Goal: Complete application form

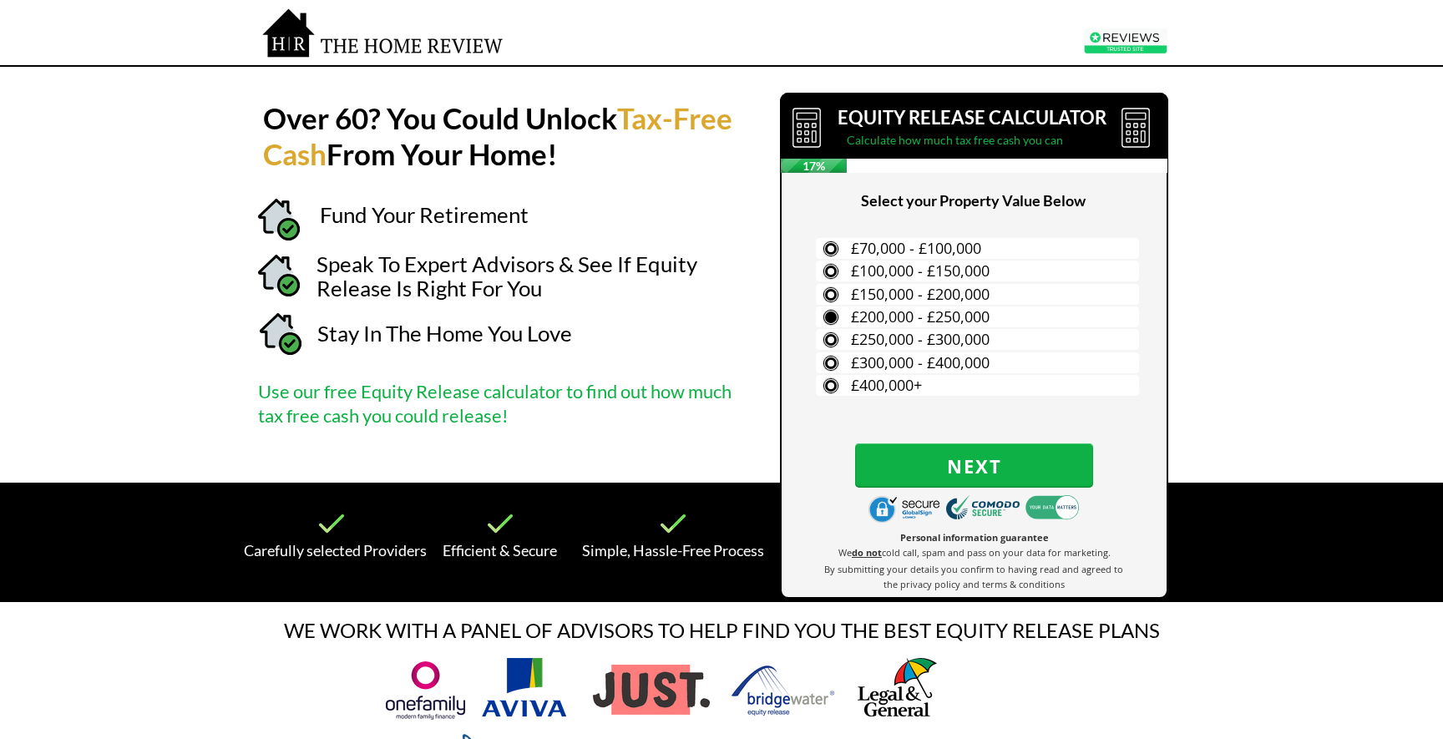
click at [876, 315] on span "£200,000 - £250,000" at bounding box center [920, 316] width 139 height 20
click at [0, 0] on input "£200,000 - £250,000" at bounding box center [0, 0] width 0 height 0
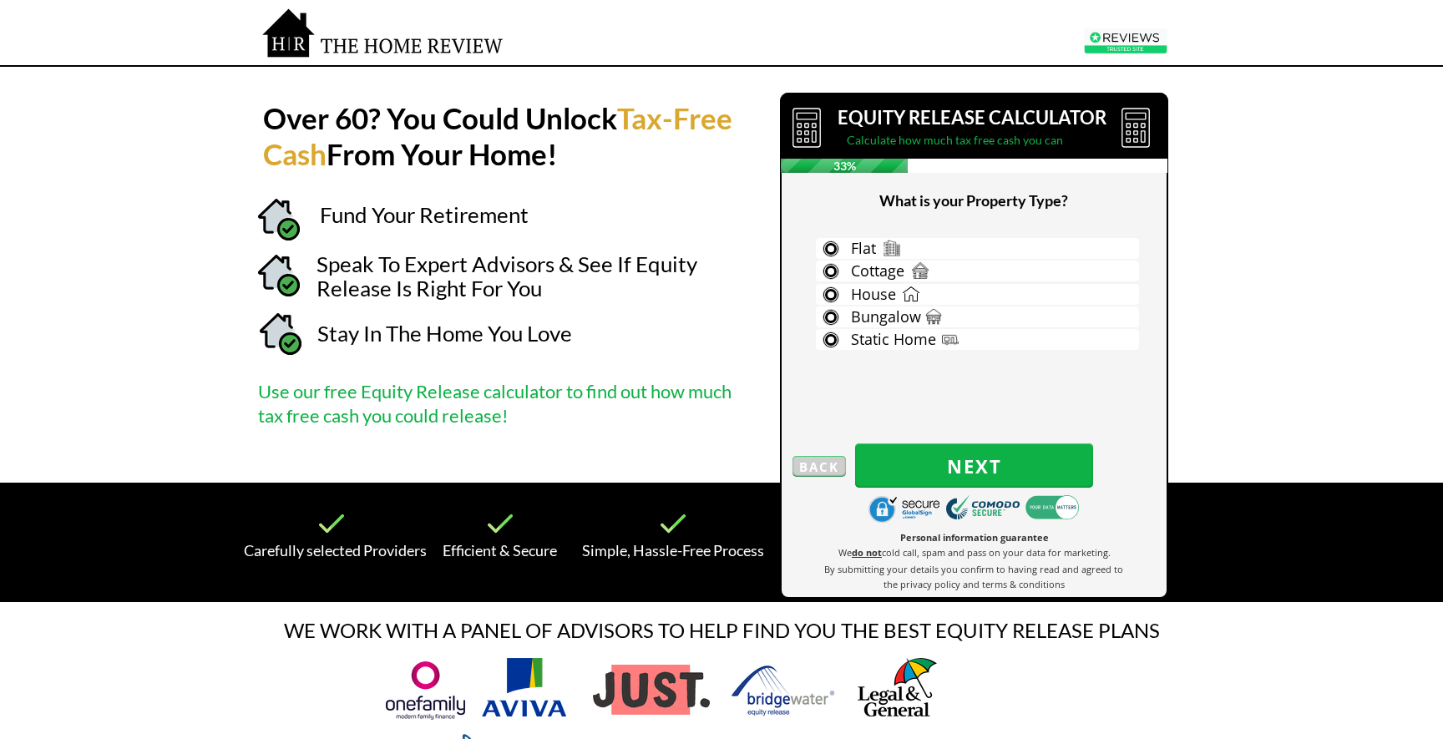
click at [869, 260] on div "Flat Cottage House Bungalow Static Home" at bounding box center [968, 295] width 355 height 114
click at [830, 254] on label "Flat" at bounding box center [977, 248] width 323 height 21
click at [0, 0] on input "Flat" at bounding box center [0, 0] width 0 height 0
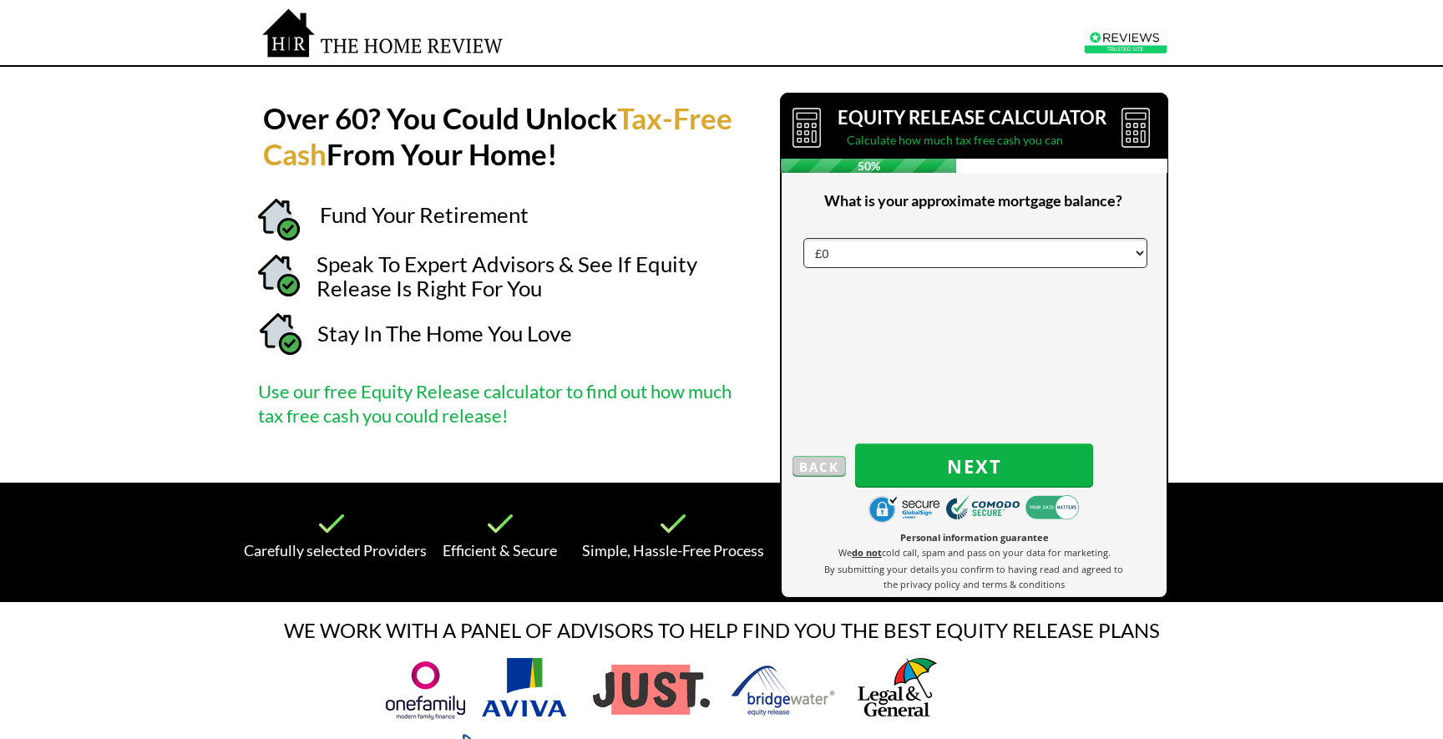
click at [853, 257] on select "£0 £5,000 £10,000 £15,000 £20,000 £25,000 £30,000 £35,000 £40,000 £45,000 £50,0…" at bounding box center [975, 253] width 344 height 30
click select "£0 £5,000 £10,000 £15,000 £20,000 £25,000 £30,000 £35,000 £40,000 £45,000 £50,0…" at bounding box center [975, 253] width 344 height 30
click at [970, 462] on span "Next" at bounding box center [974, 466] width 238 height 22
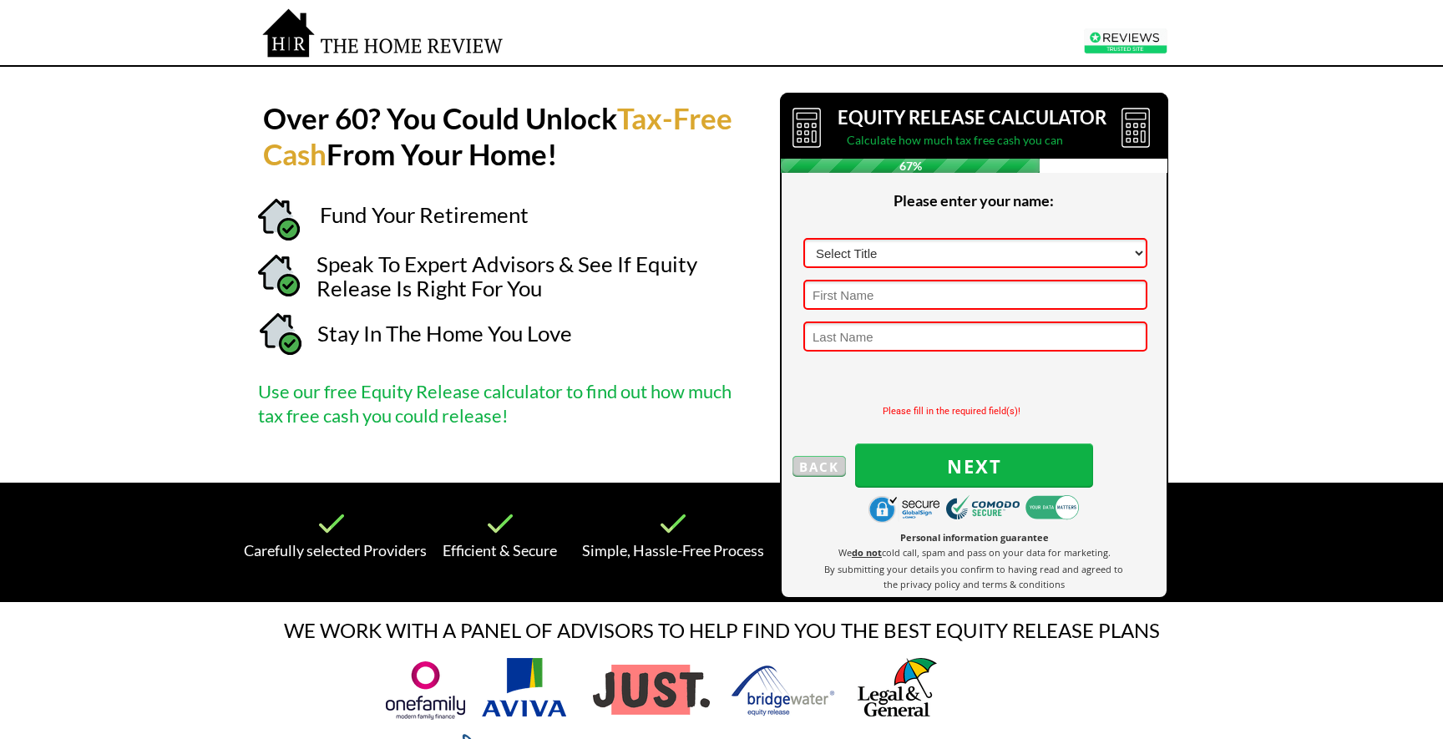
drag, startPoint x: 879, startPoint y: 286, endPoint x: 860, endPoint y: 260, distance: 32.2
click at [878, 283] on input "text" at bounding box center [975, 295] width 344 height 30
click at [860, 260] on select "Select Title Mr Mrs Ms Miss Dr [PERSON_NAME]" at bounding box center [975, 253] width 344 height 30
select select "Mr"
click at [803, 238] on select "Select Title Mr Mrs Ms Miss Dr [PERSON_NAME]" at bounding box center [975, 253] width 344 height 30
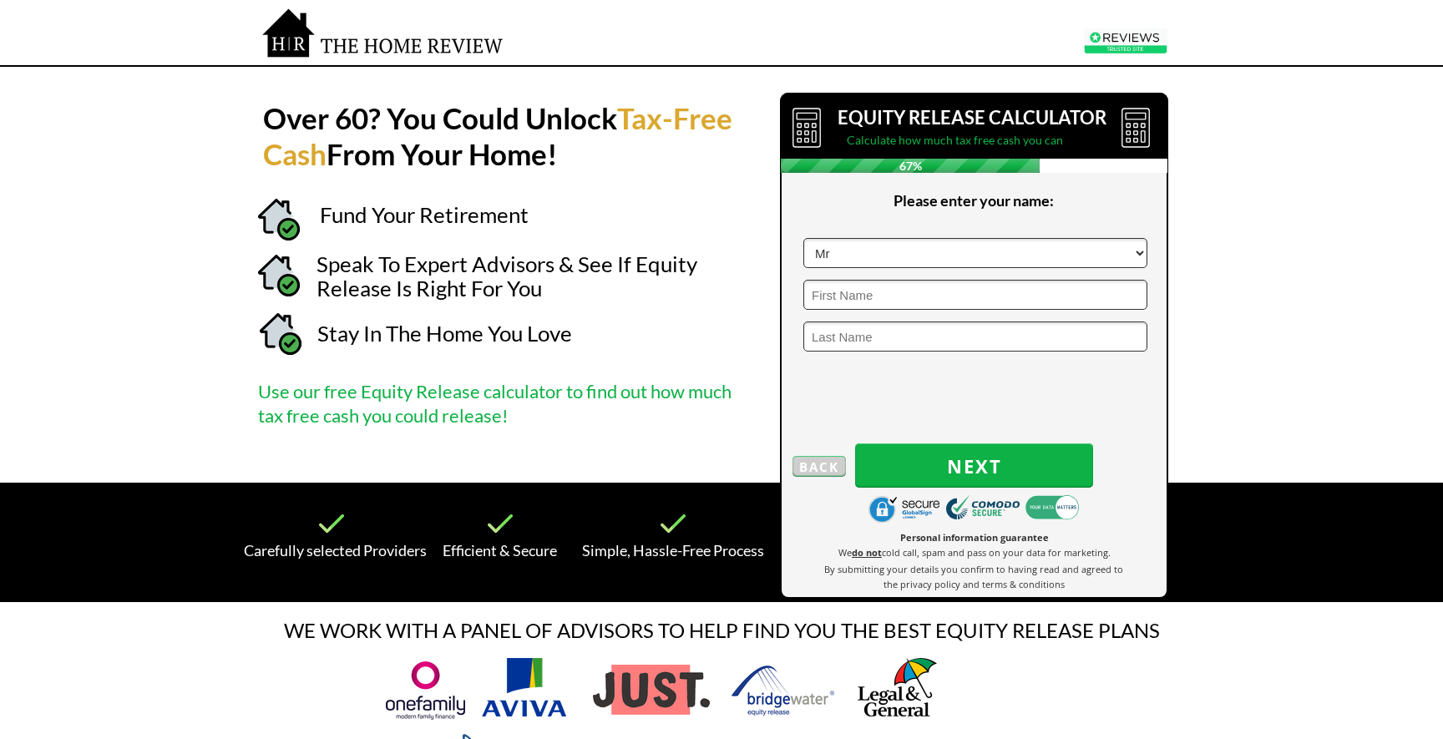
click at [867, 303] on input "text" at bounding box center [975, 295] width 344 height 30
type input "Test q"
type input "test"
click at [895, 485] on button "Next" at bounding box center [974, 465] width 238 height 44
click at [836, 251] on input "text" at bounding box center [975, 253] width 344 height 30
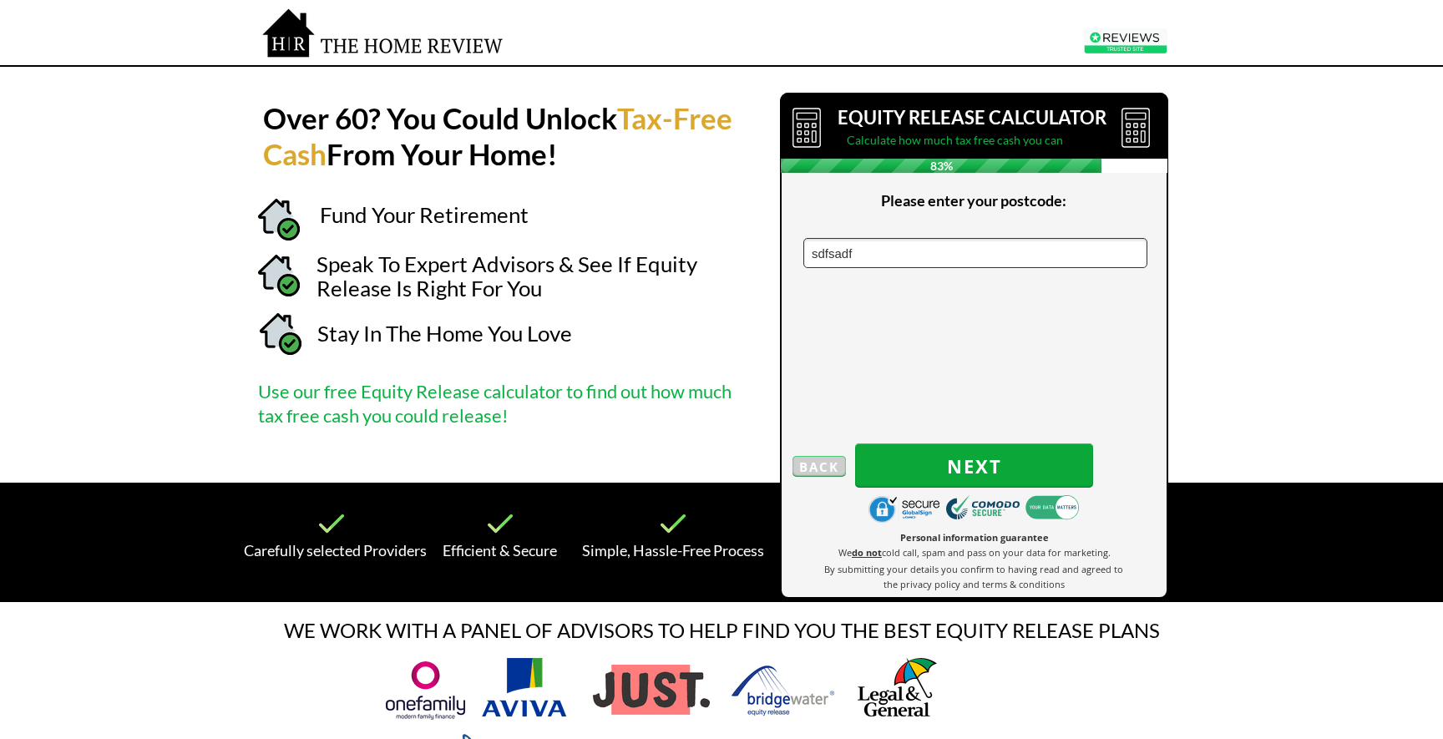
type input "sdfsadf"
click at [925, 458] on span "Next" at bounding box center [974, 466] width 238 height 22
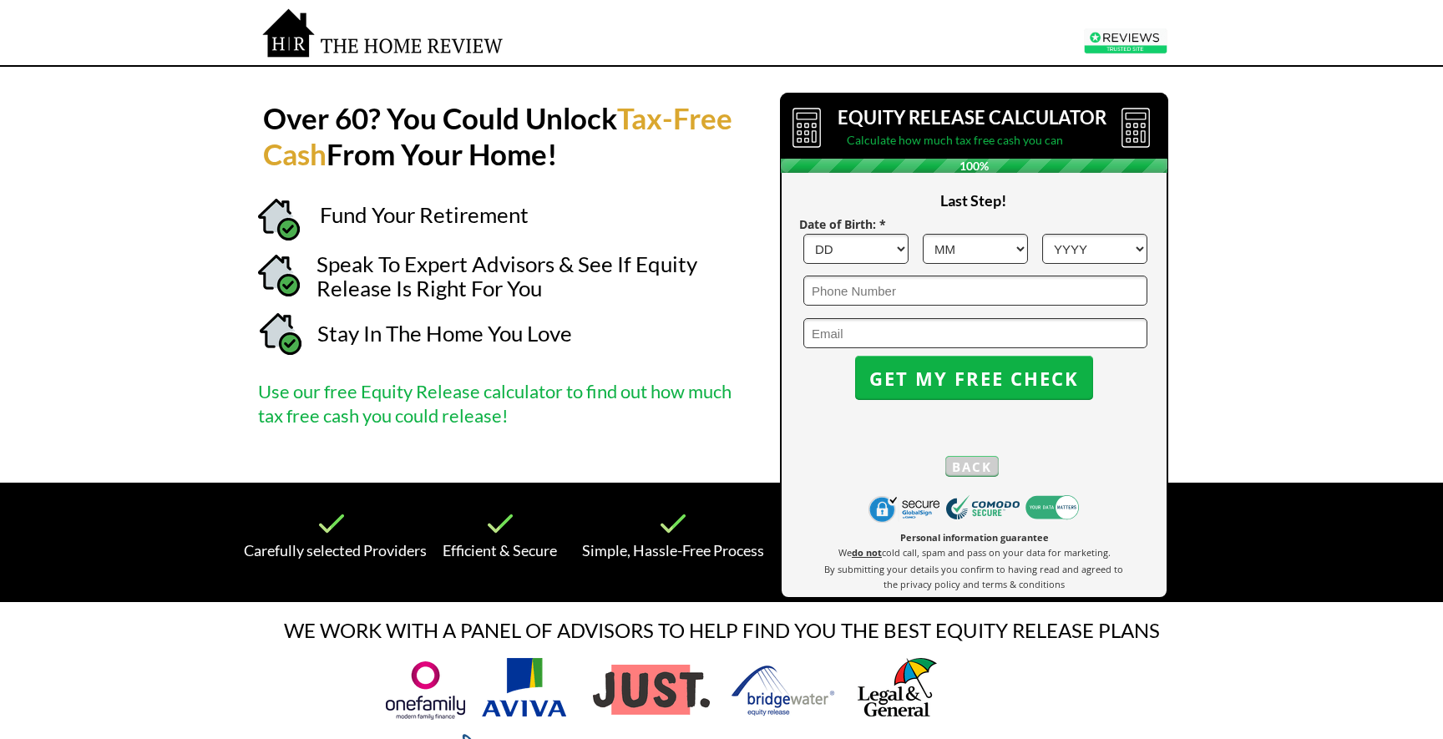
click at [848, 251] on select "DD 1 2 3 4 5 6 7 8 9 10 11 12 13 14 15 16 17 18 19 20 21 22 23 24 25 26 27 28 2…" at bounding box center [855, 249] width 105 height 30
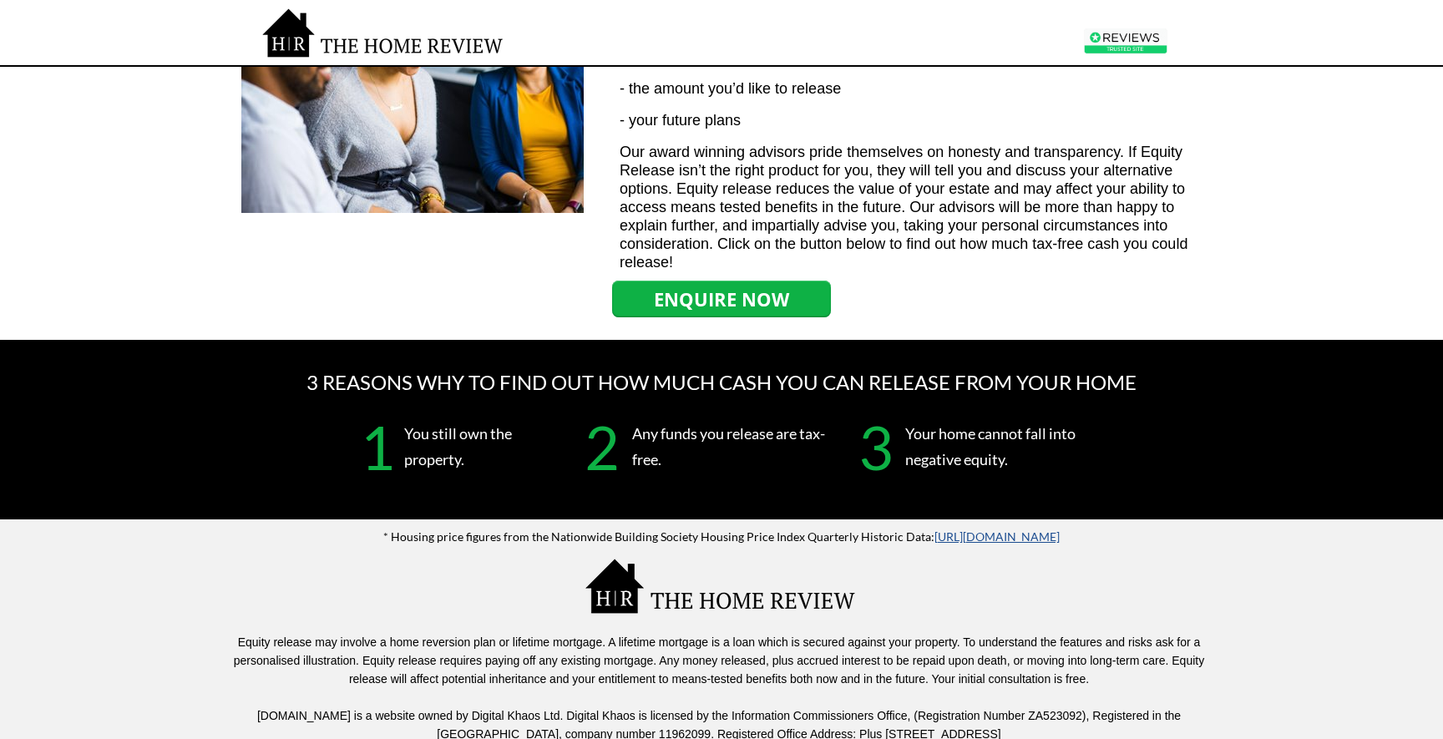
scroll to position [1897, 0]
